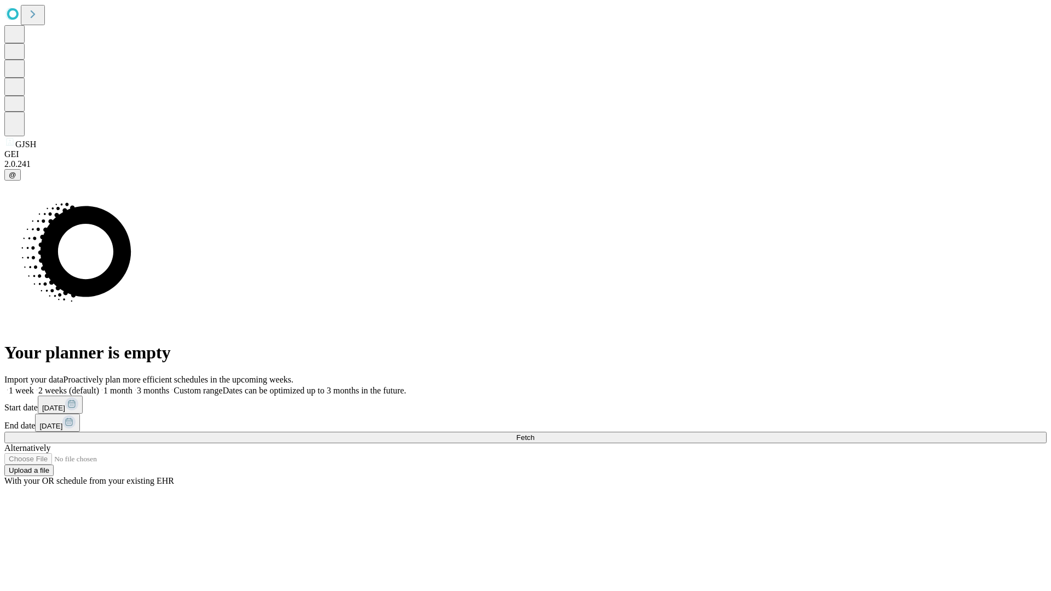
click at [534, 434] on span "Fetch" at bounding box center [525, 438] width 18 height 8
